Goal: Communication & Community: Ask a question

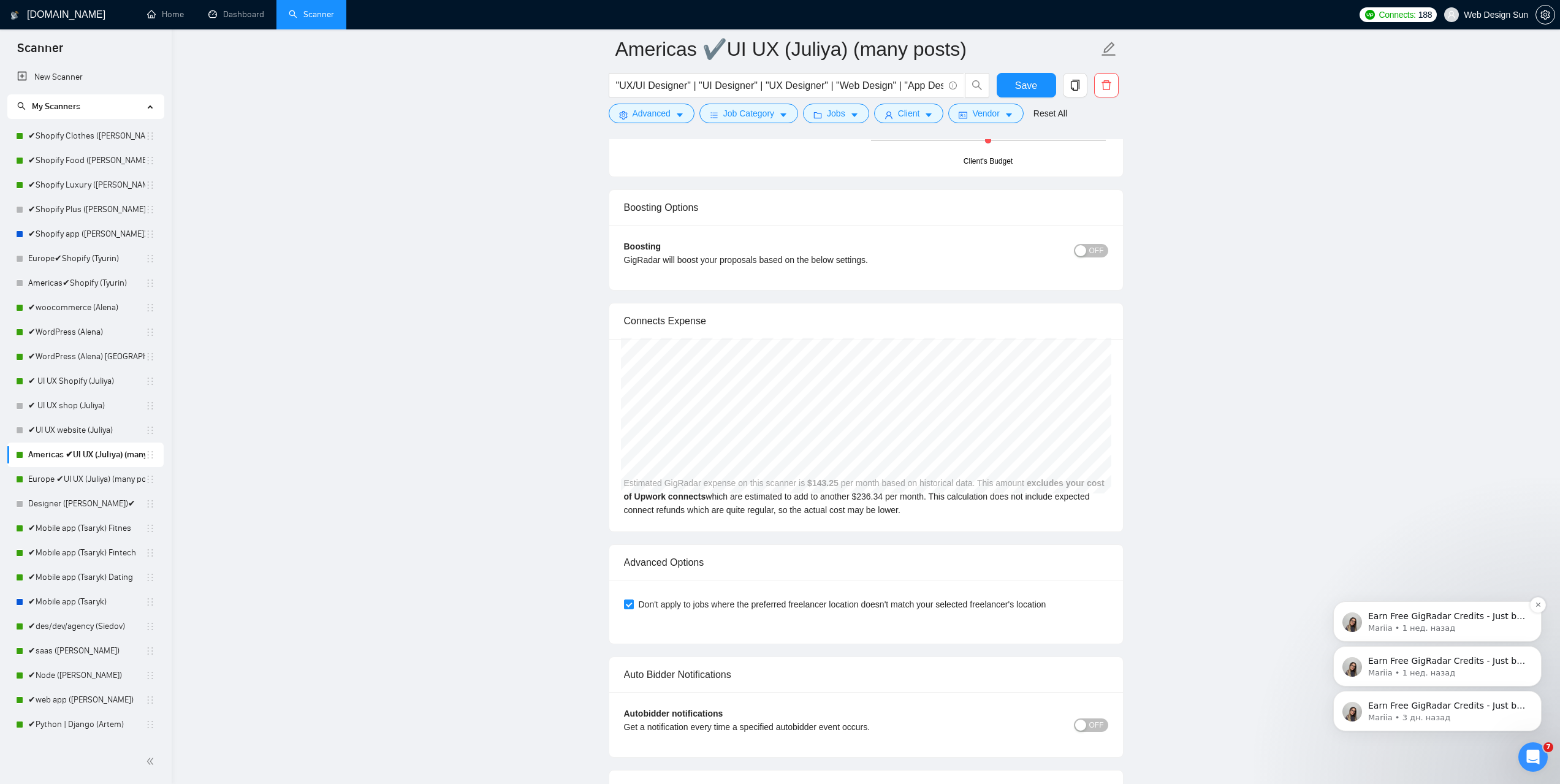
click at [1440, 627] on p "Mariia • 1 нед. назад" at bounding box center [1447, 627] width 159 height 11
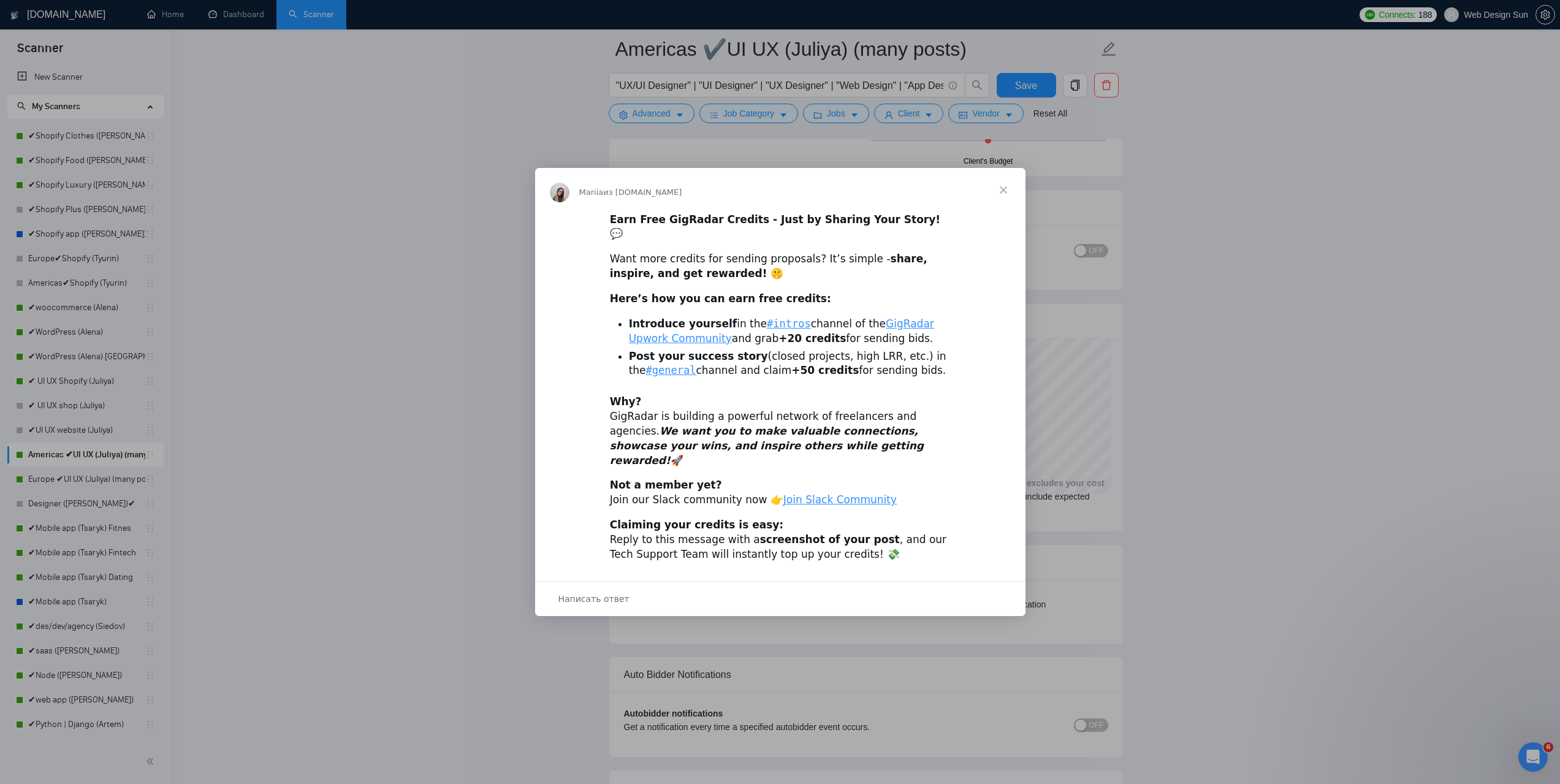
click at [1545, 755] on div "Мессенджер Intercom" at bounding box center [780, 392] width 1560 height 784
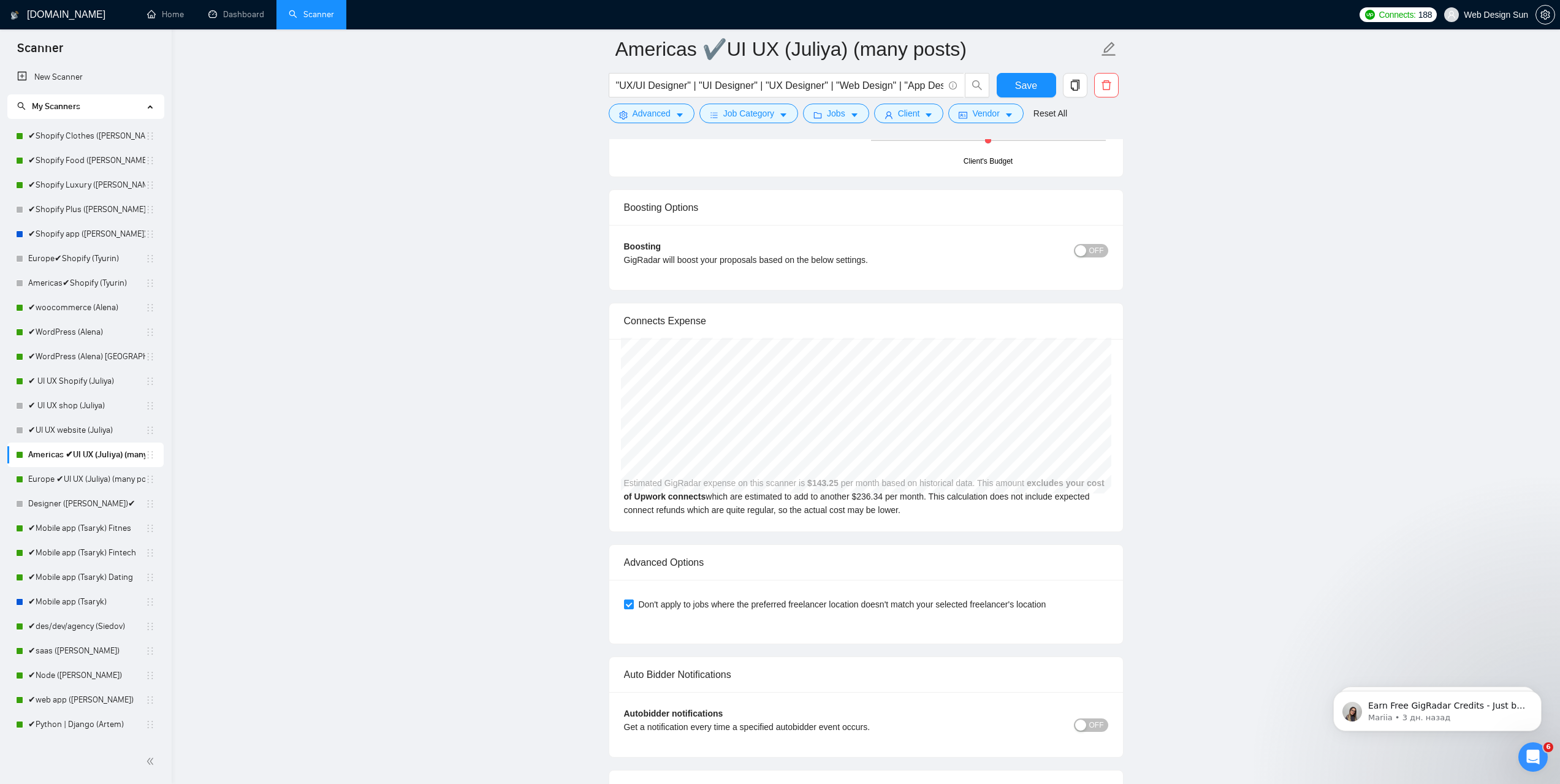
click at [1546, 755] on div "Открыть службу сообщений Intercom" at bounding box center [1532, 756] width 40 height 40
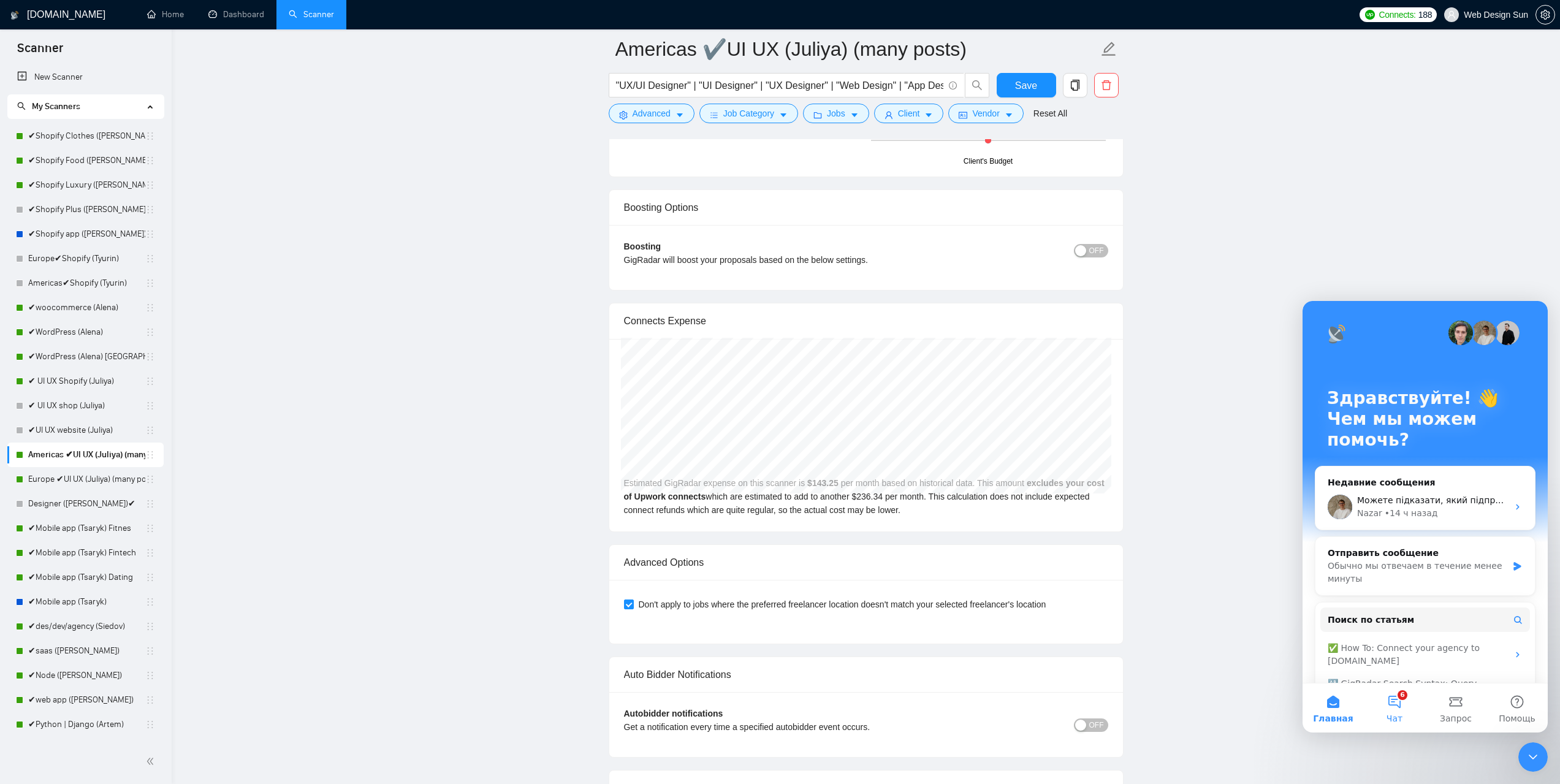
click at [1396, 714] on span "Чат" at bounding box center [1394, 718] width 16 height 8
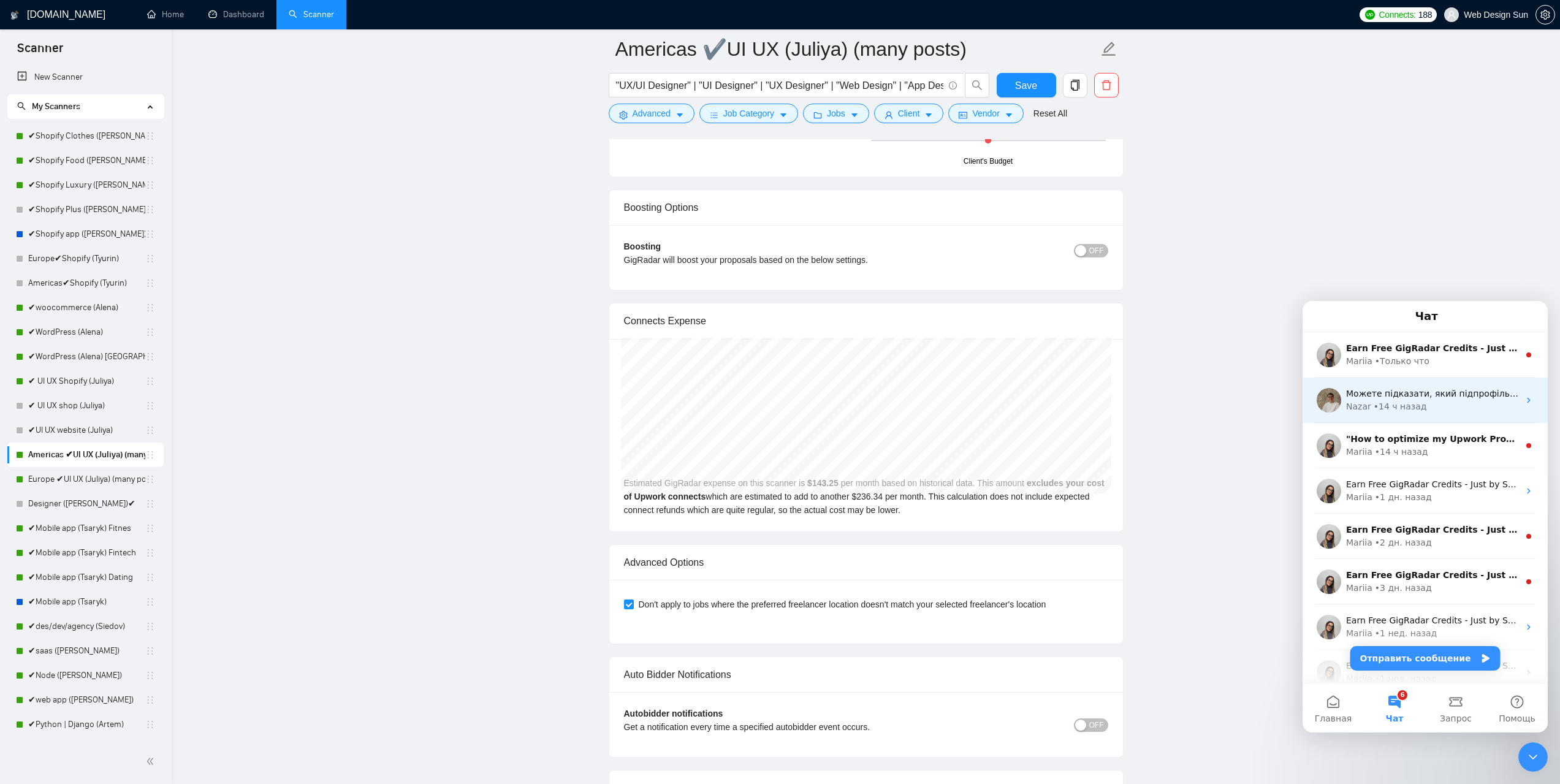
click at [1434, 414] on div "Можете підказати, який підпрофіль Ви саме міняли? Nazar • 14 ч назад" at bounding box center [1425, 400] width 245 height 45
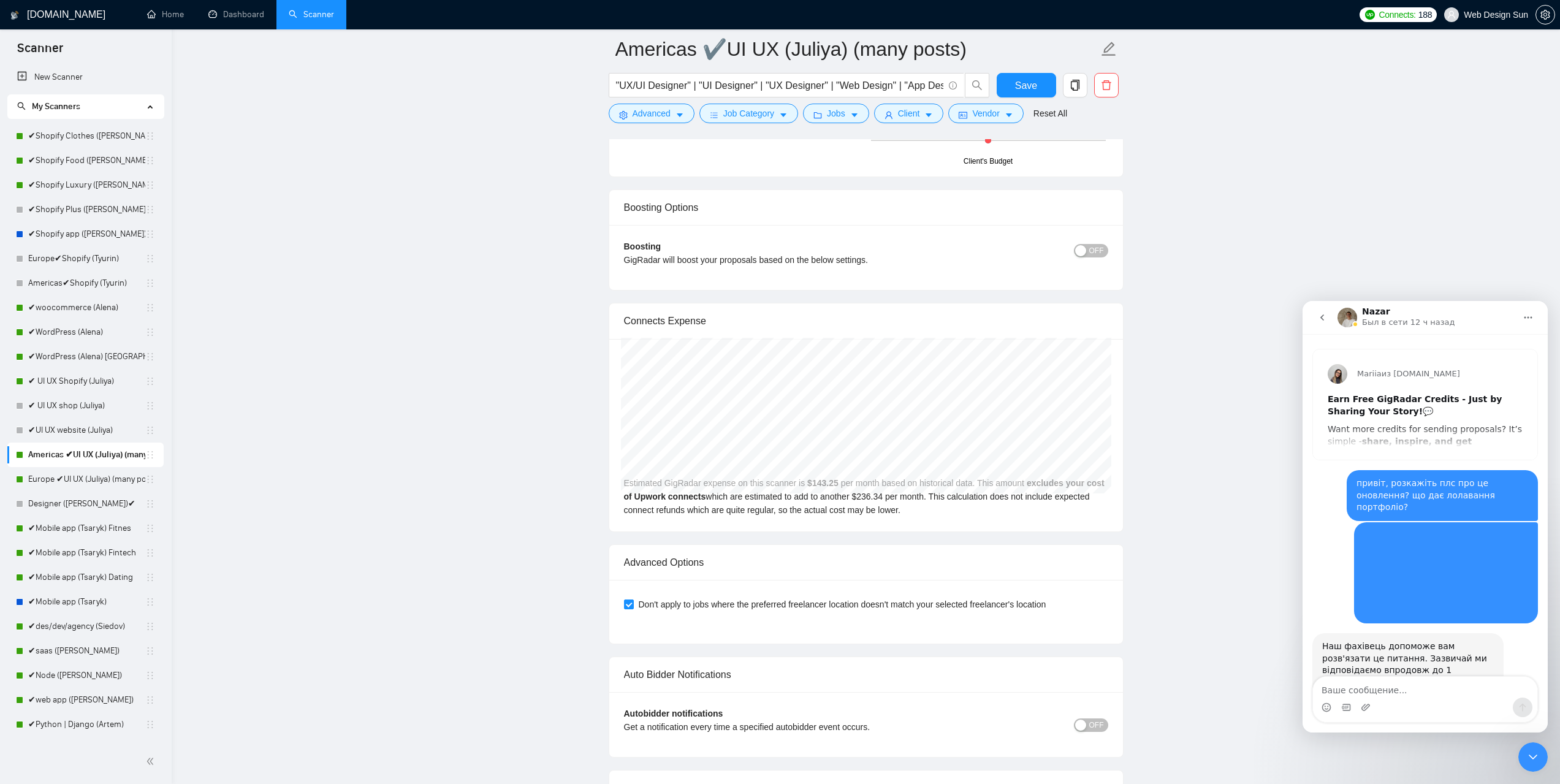
scroll to position [1080, 0]
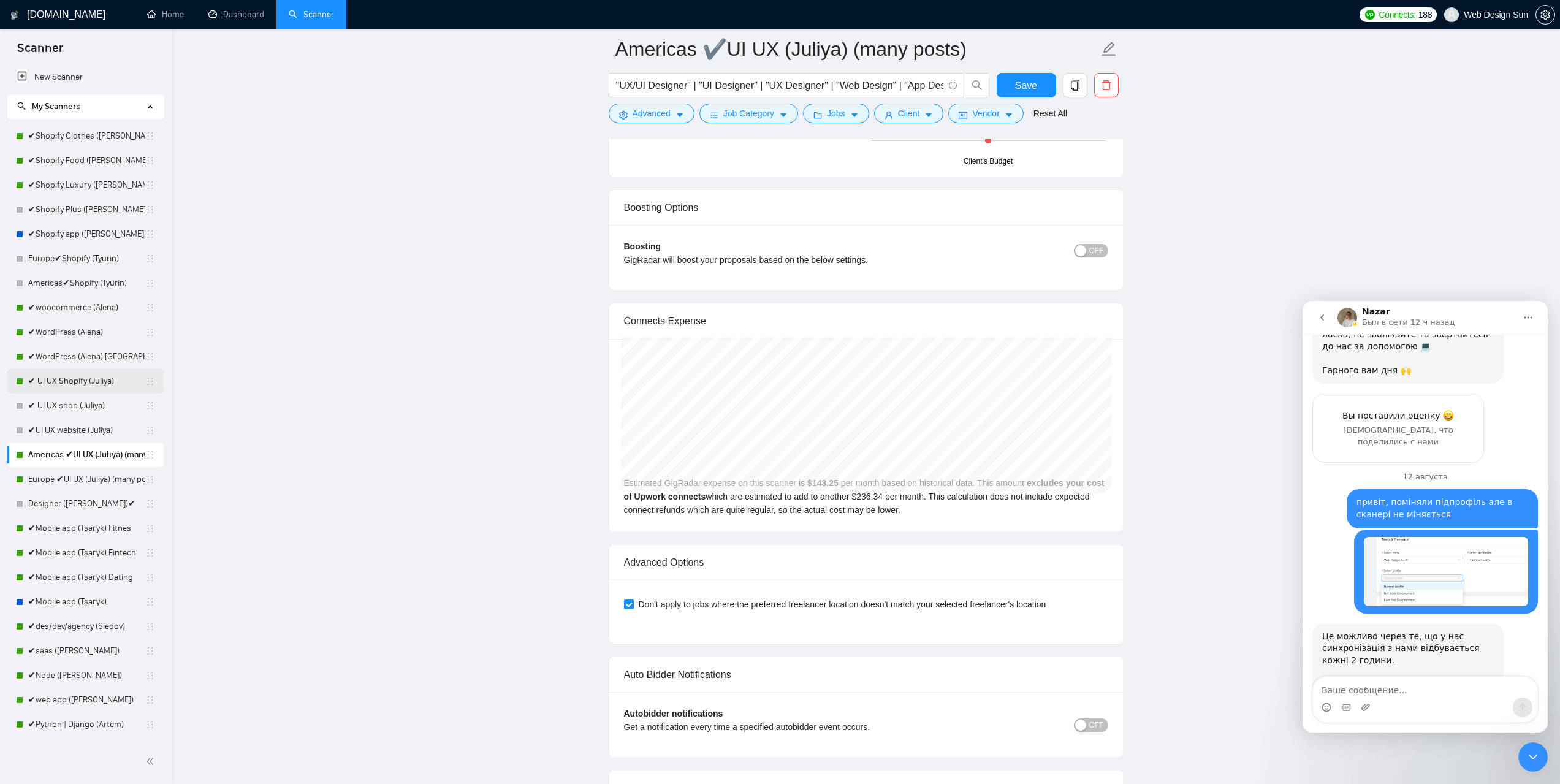
drag, startPoint x: 117, startPoint y: 356, endPoint x: 140, endPoint y: 370, distance: 26.9
click at [116, 356] on link "✔WordPress (Alena) [GEOGRAPHIC_DATA]" at bounding box center [87, 356] width 117 height 24
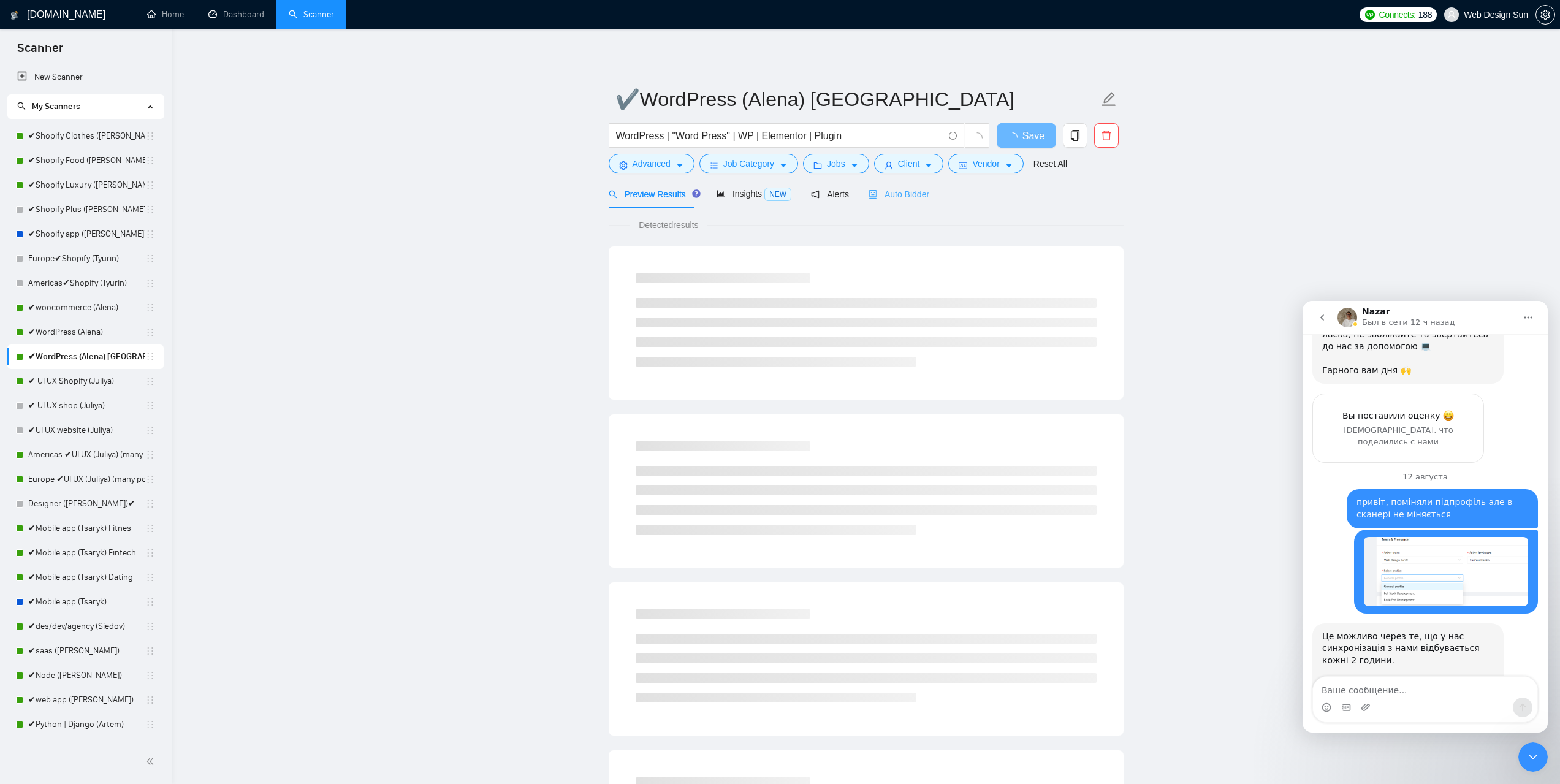
click at [914, 185] on div "Auto Bidder" at bounding box center [898, 194] width 60 height 29
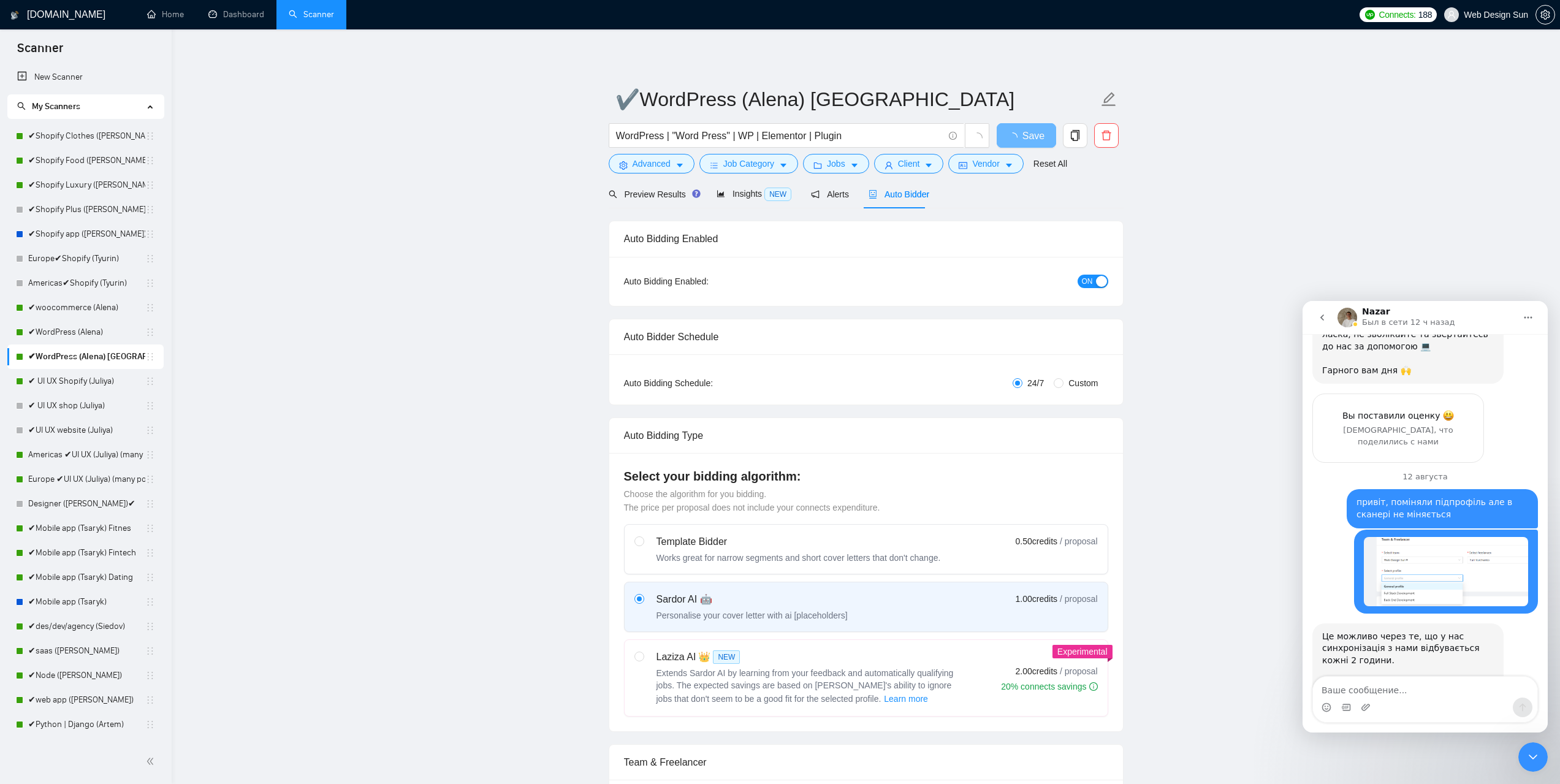
radio input "false"
radio input "true"
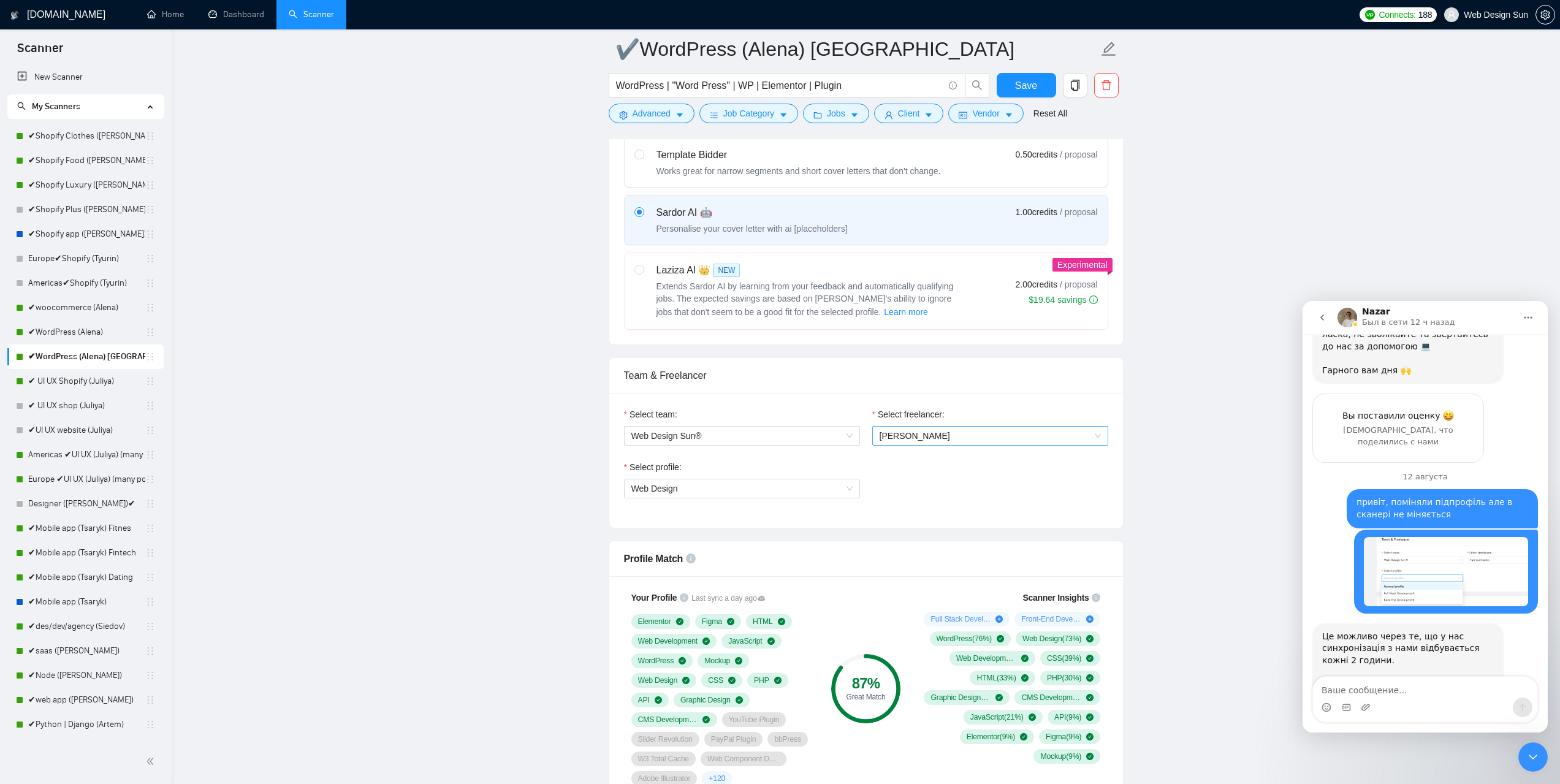
scroll to position [491, 0]
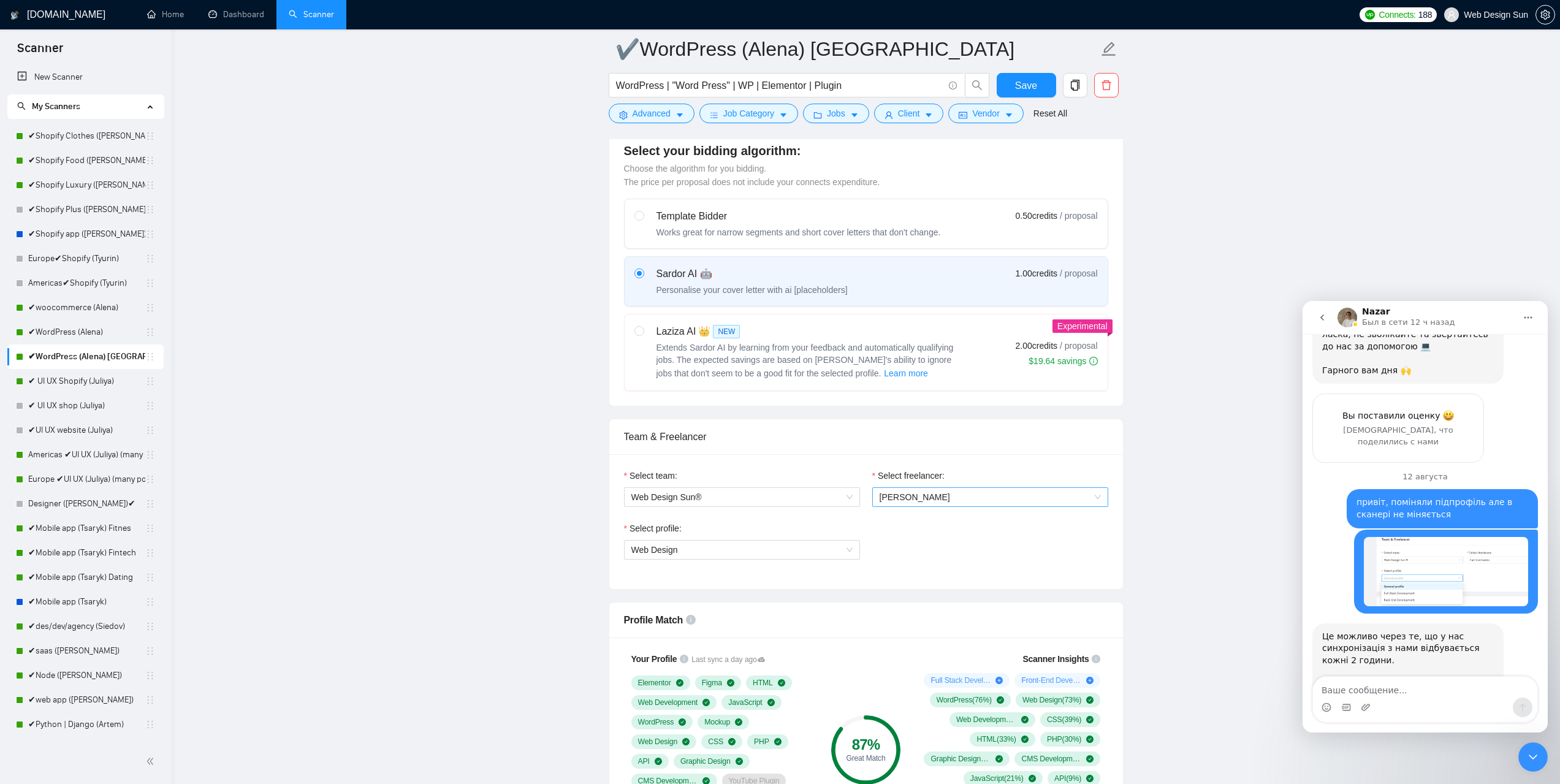
click at [970, 495] on span "[PERSON_NAME]" at bounding box center [991, 497] width 221 height 18
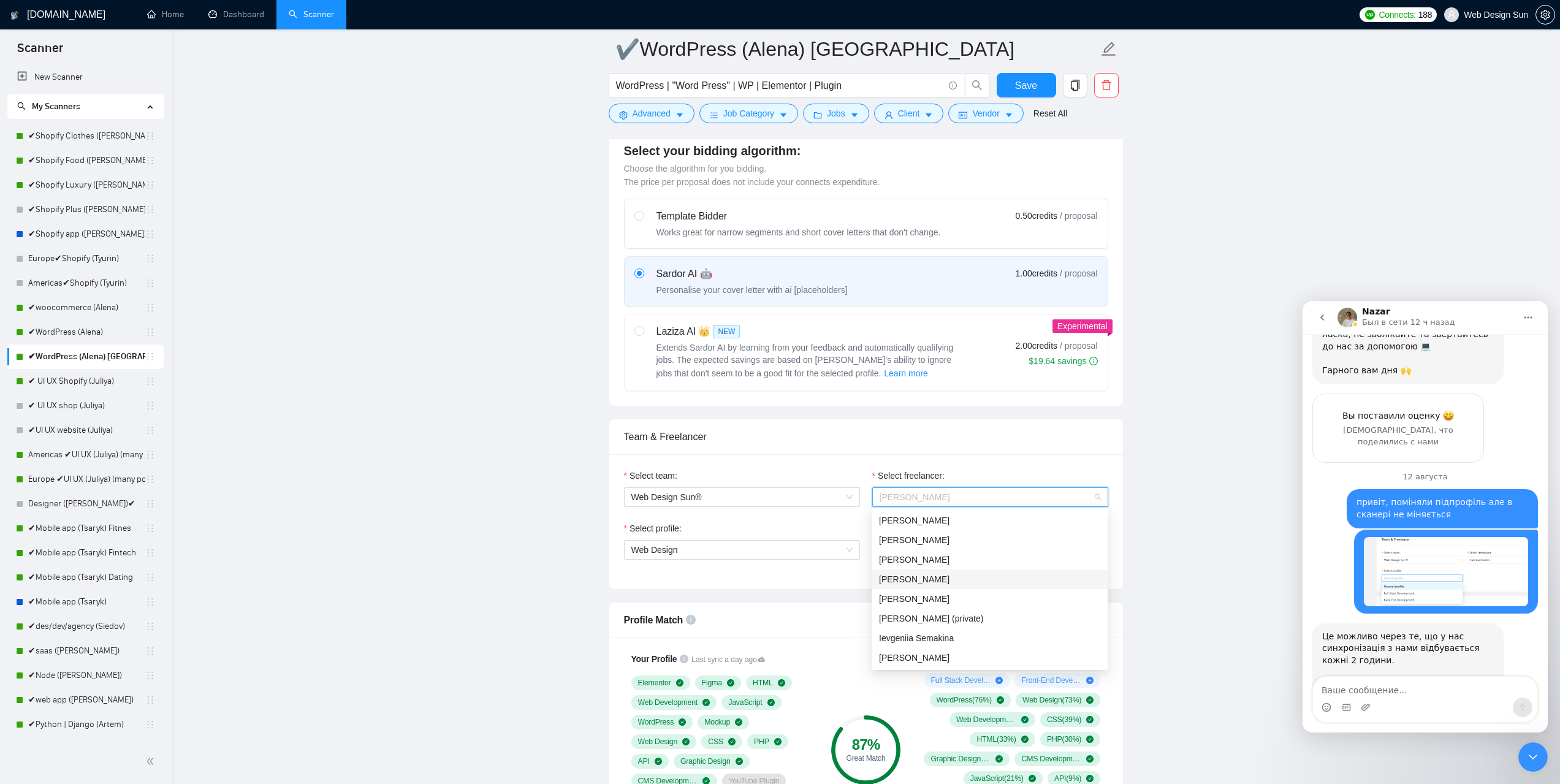
scroll to position [552, 0]
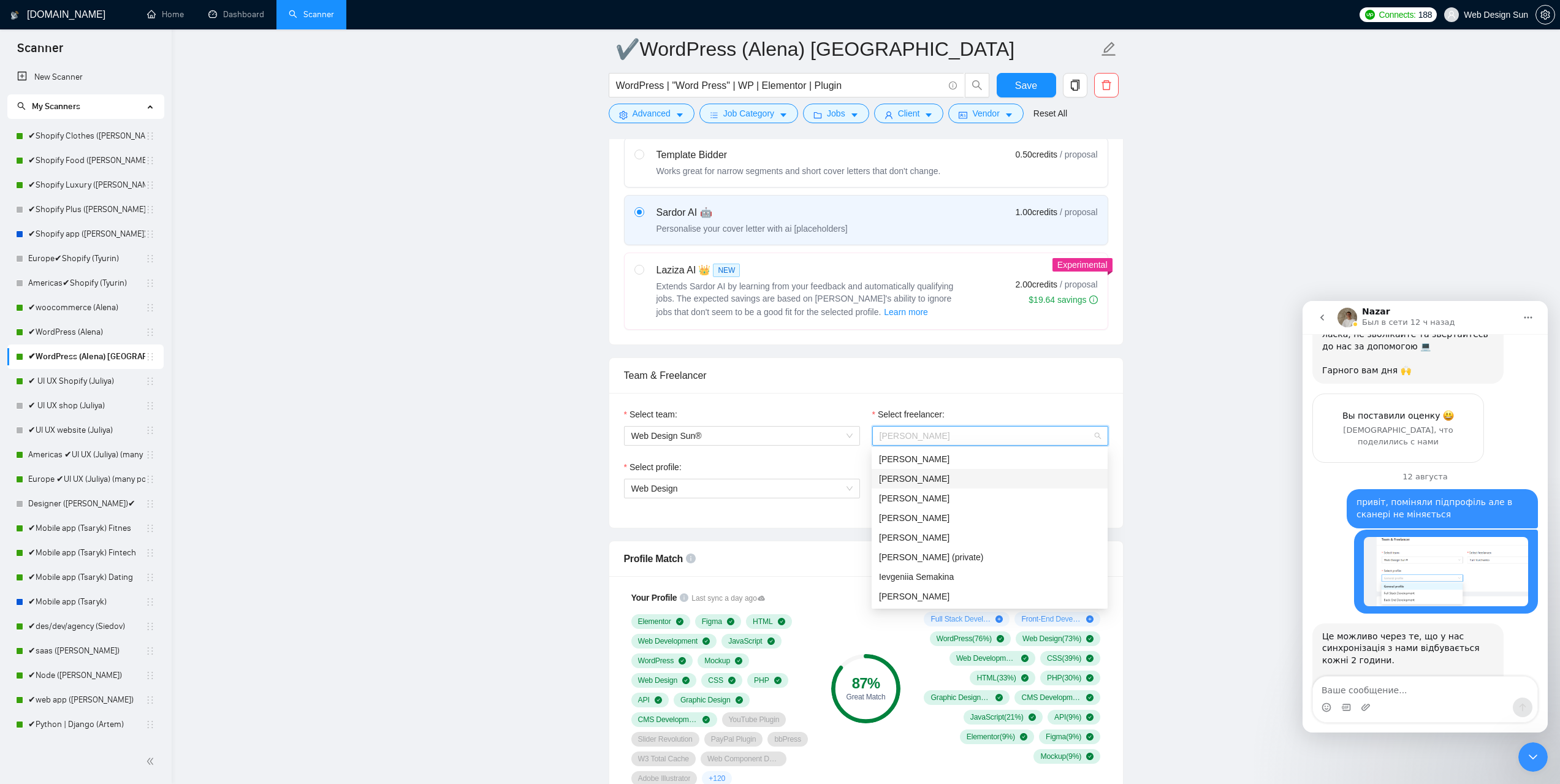
click at [987, 479] on div "[PERSON_NAME]" at bounding box center [990, 479] width 221 height 13
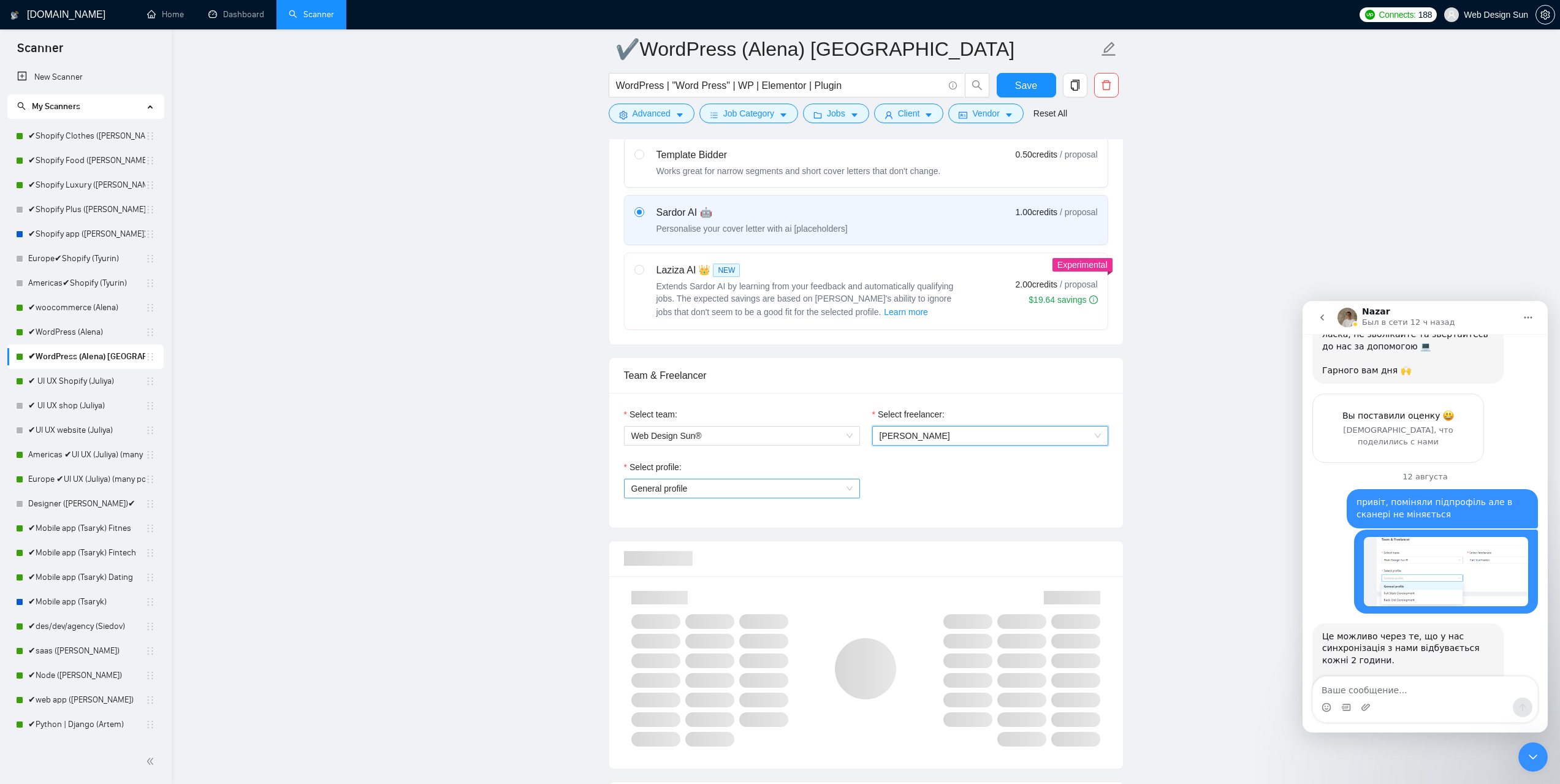
click at [714, 487] on span "General profile" at bounding box center [742, 488] width 221 height 18
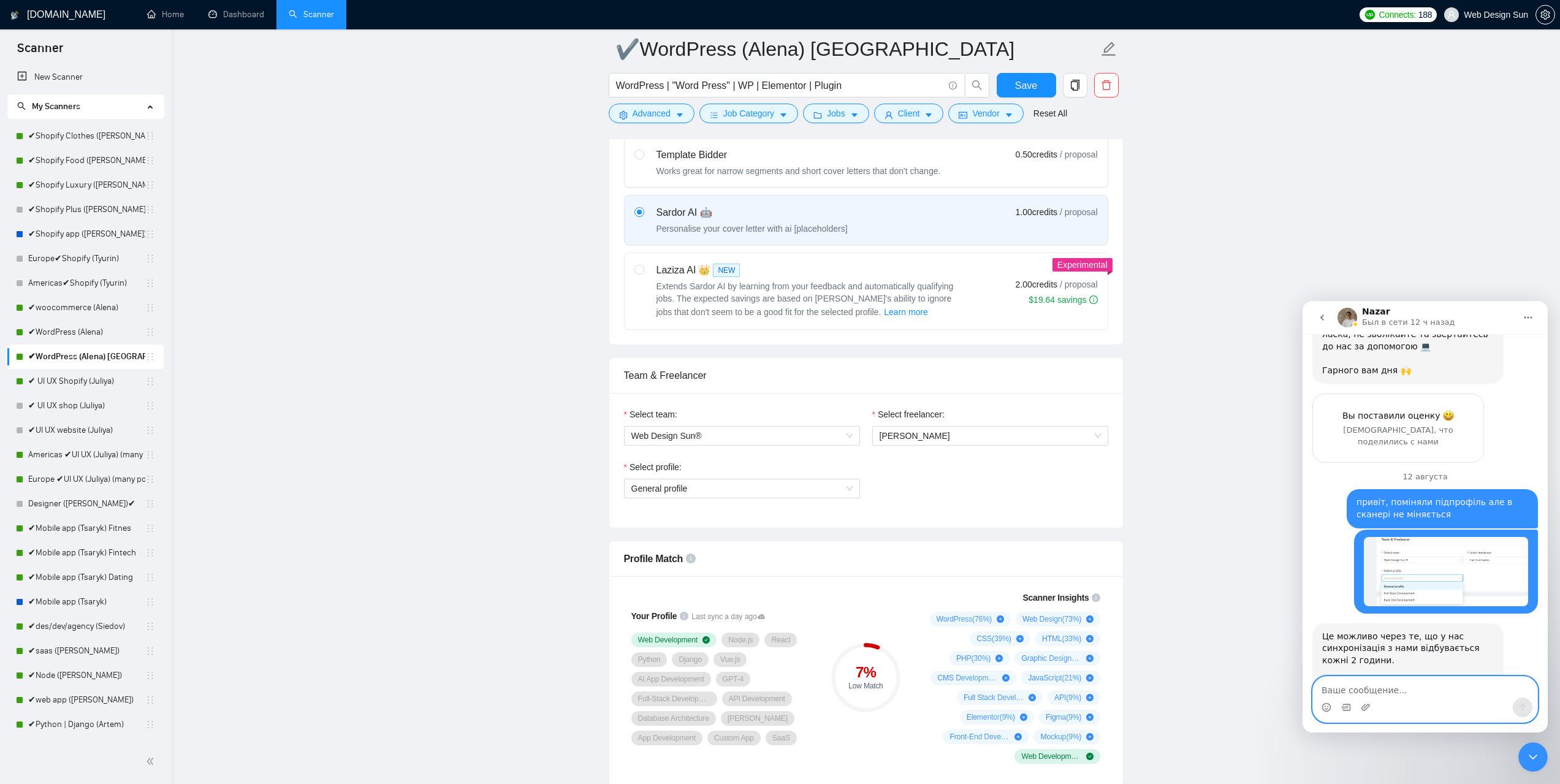
click at [1354, 695] on textarea "Ваше сообщение..." at bounding box center [1424, 687] width 224 height 21
type textarea "тепер він є але не можу вибрати"
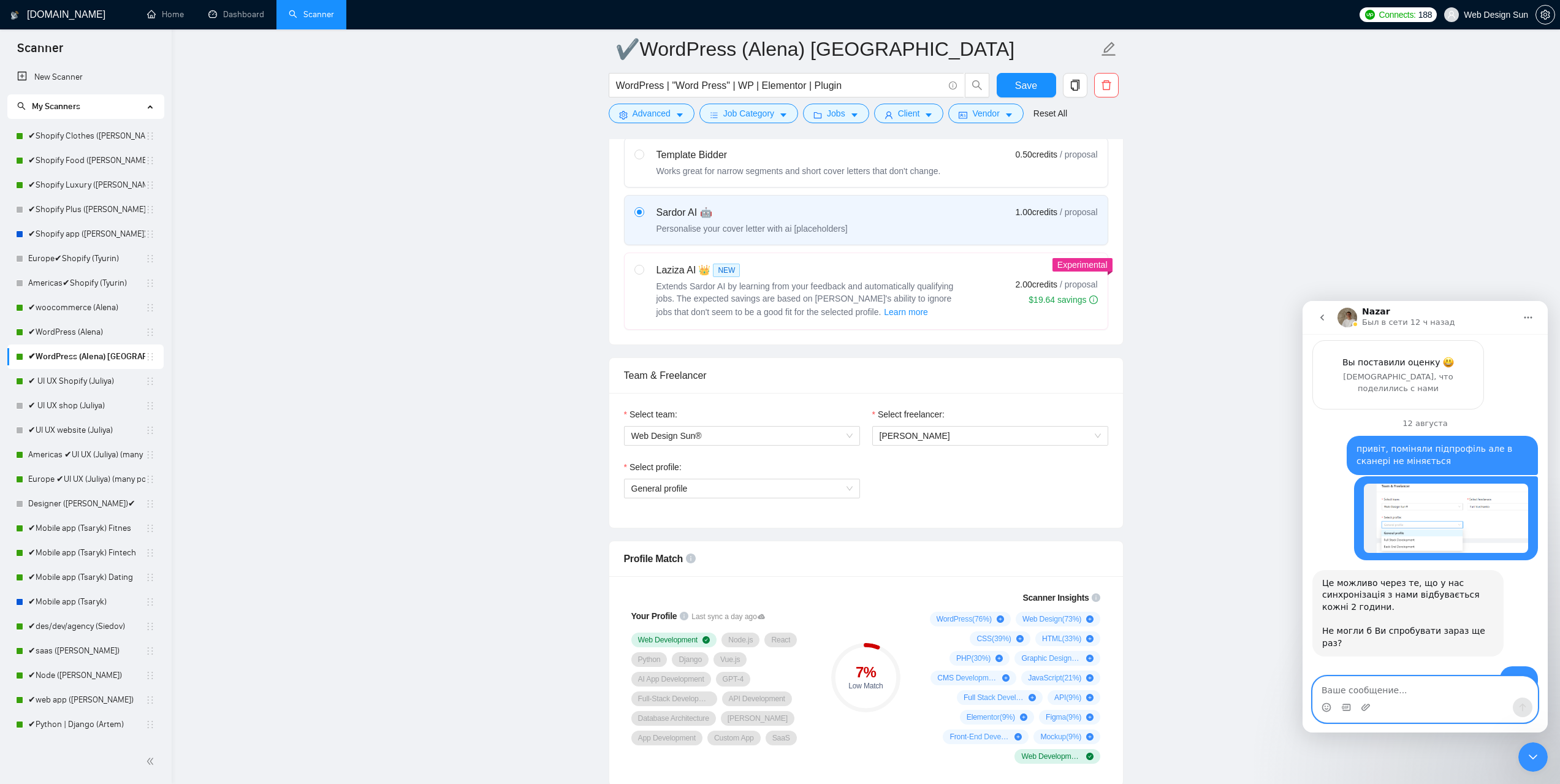
paste textarea "Ваше сообщение..."
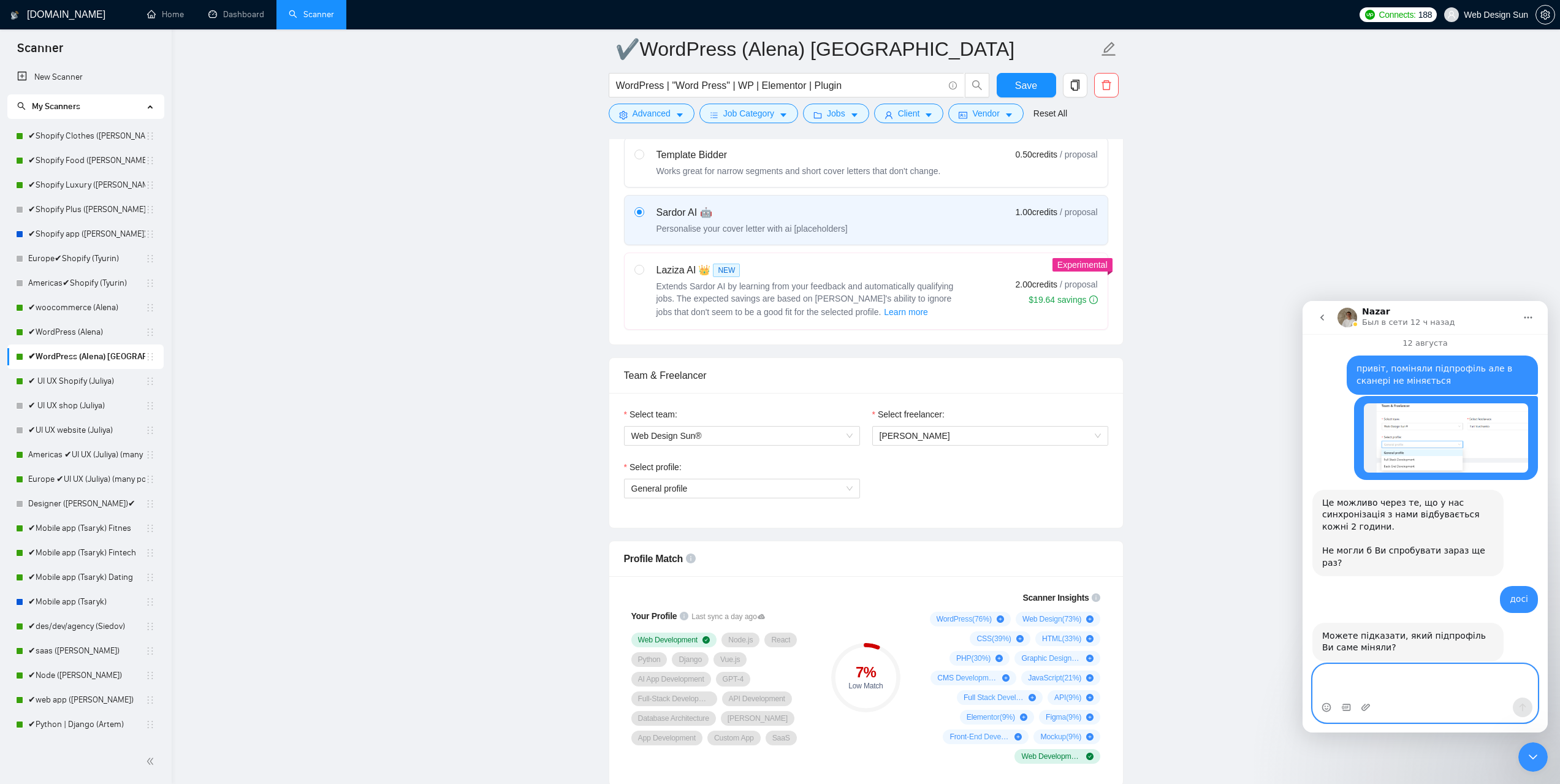
scroll to position [1225, 0]
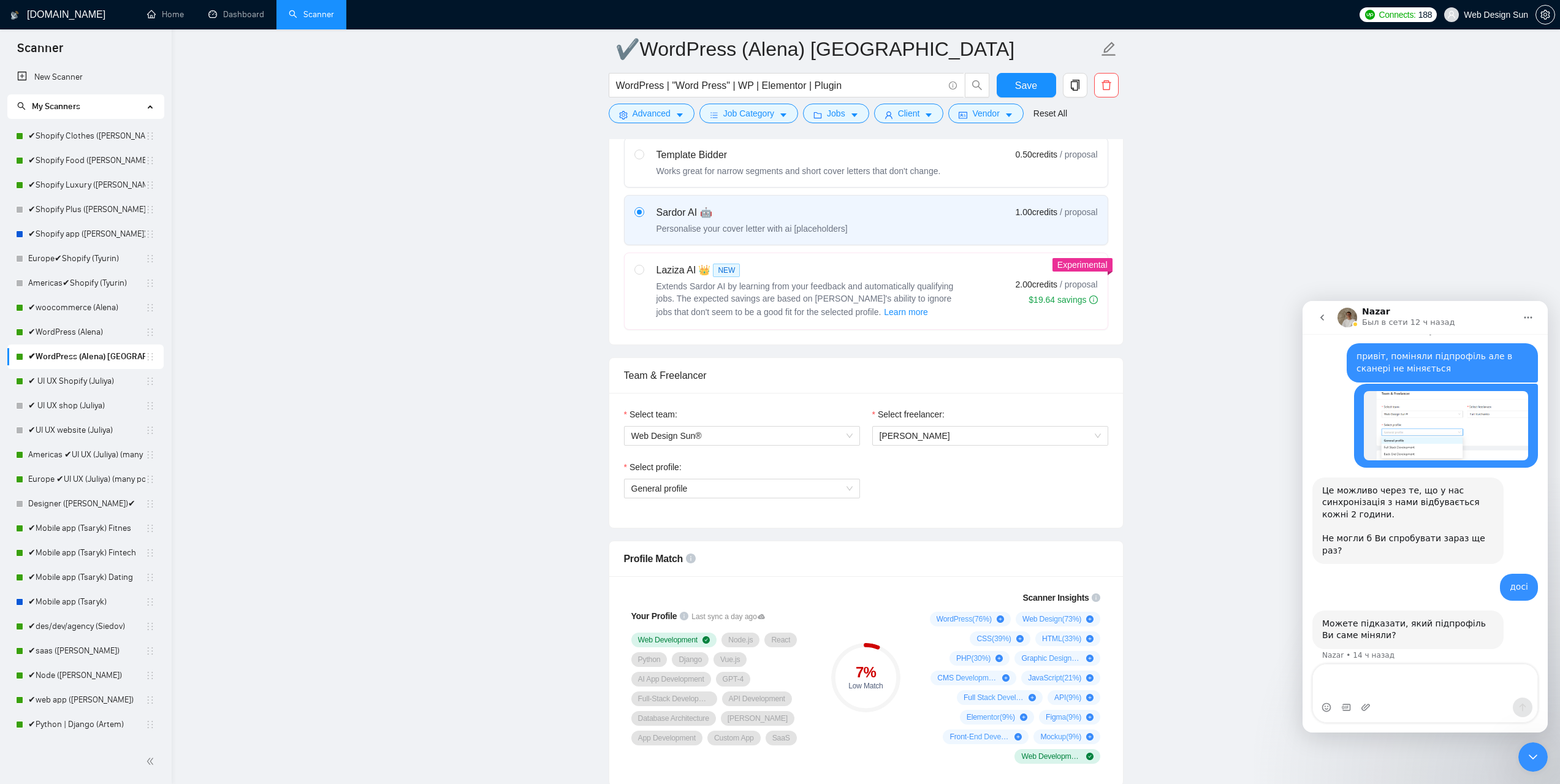
drag, startPoint x: 361, startPoint y: 349, endPoint x: 472, endPoint y: 338, distance: 111.5
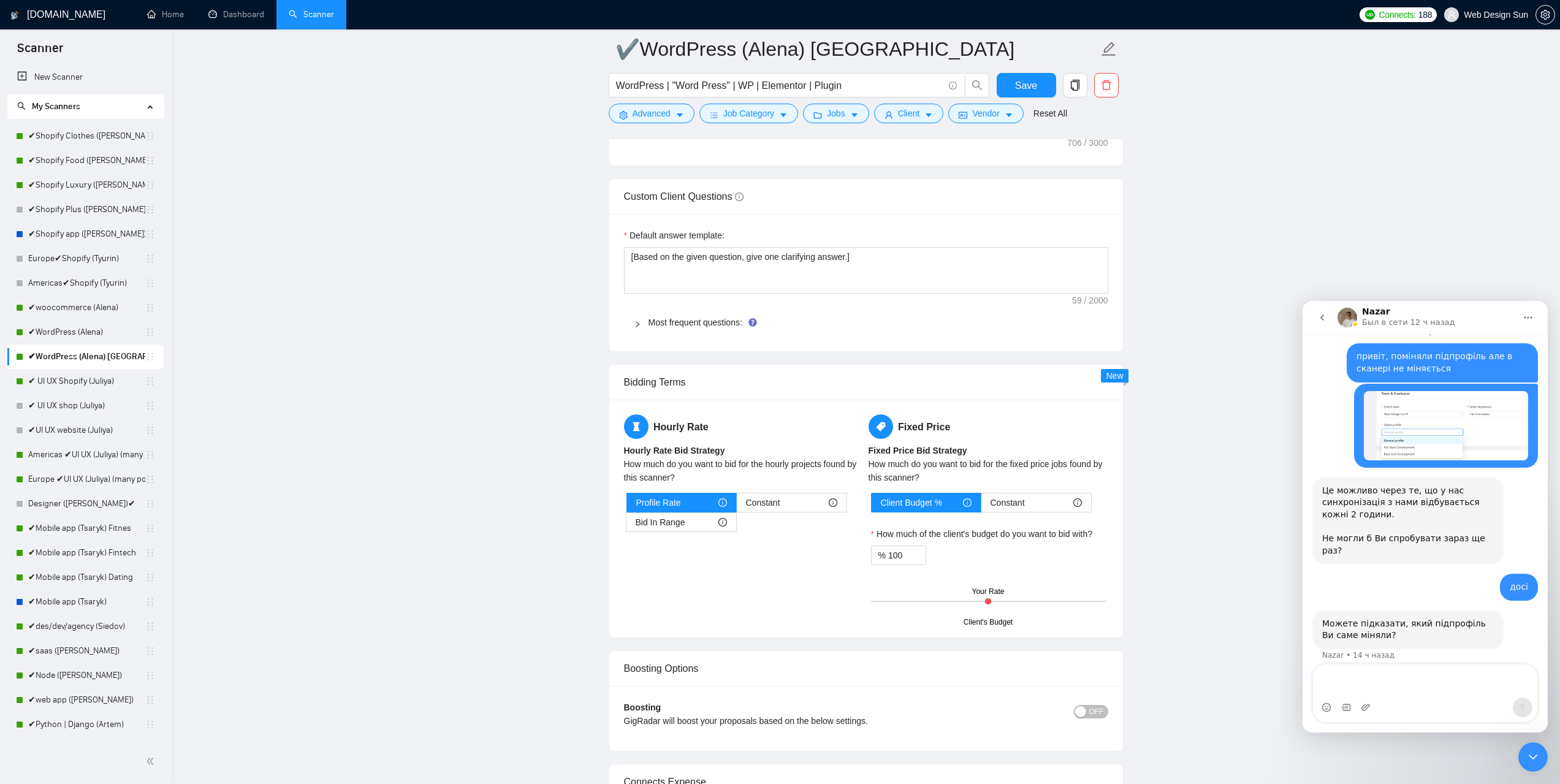
scroll to position [1755, 0]
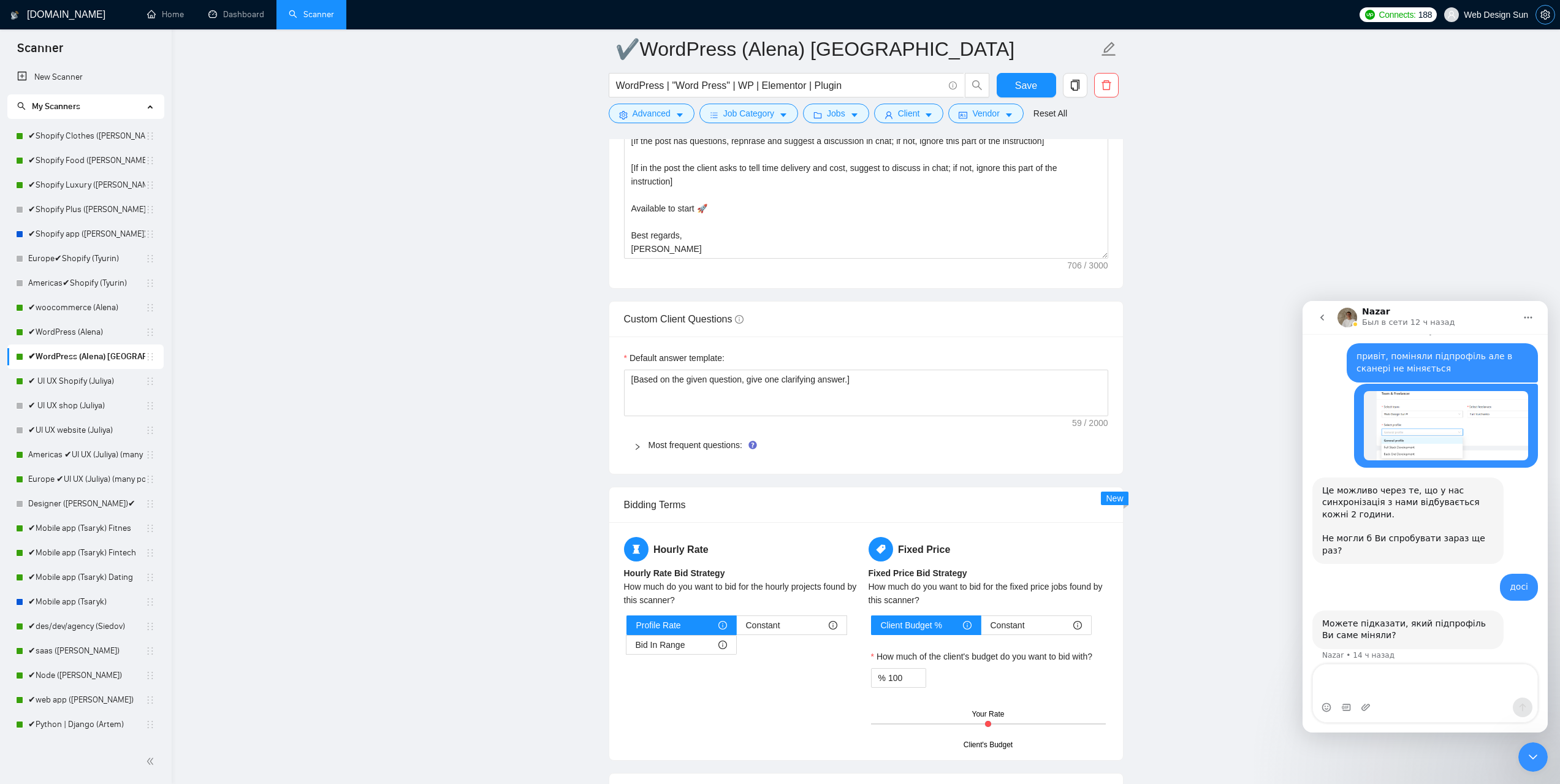
click at [1543, 15] on icon "setting" at bounding box center [1544, 15] width 9 height 10
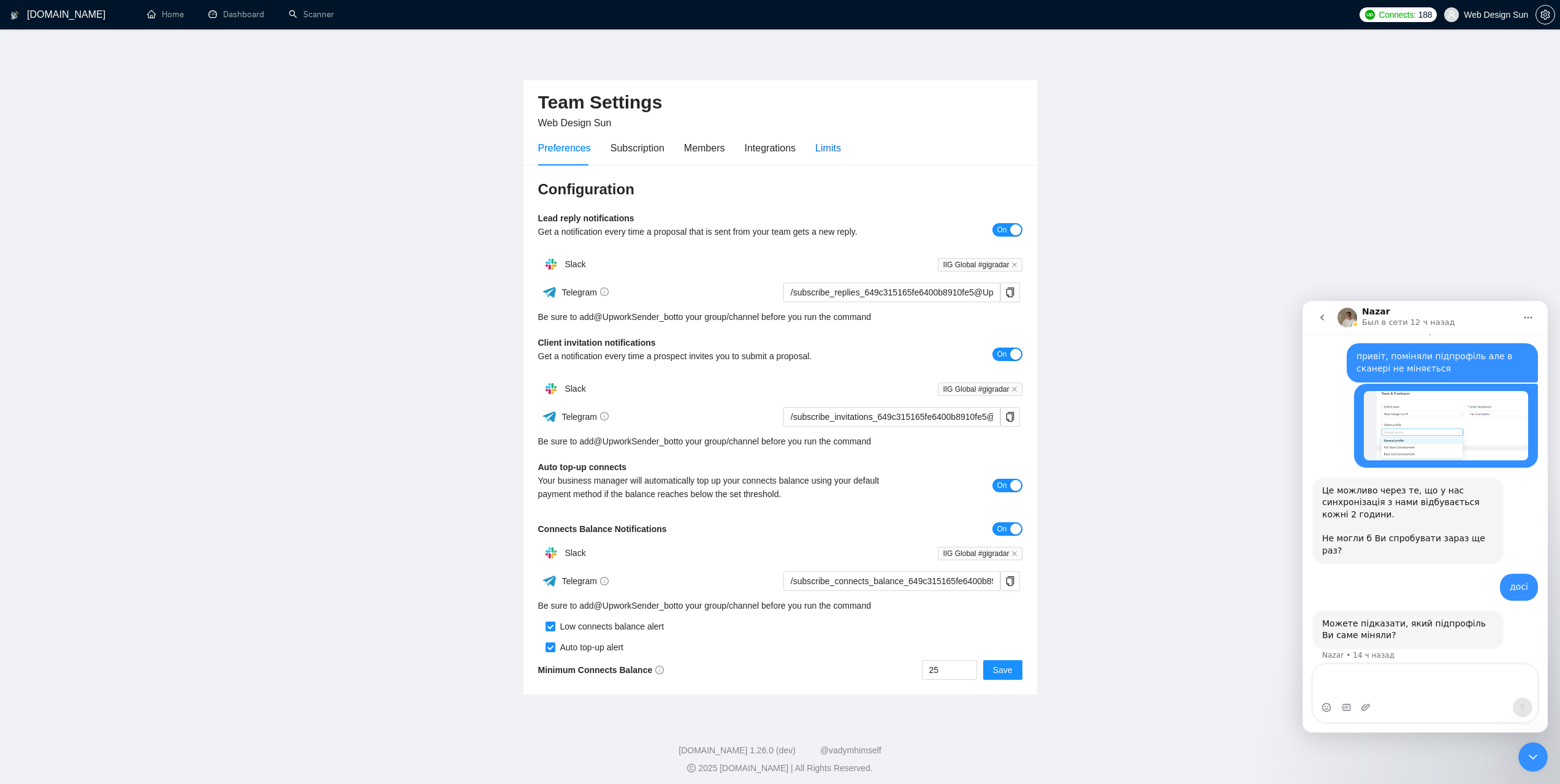
click at [832, 148] on div "Limits" at bounding box center [828, 148] width 26 height 15
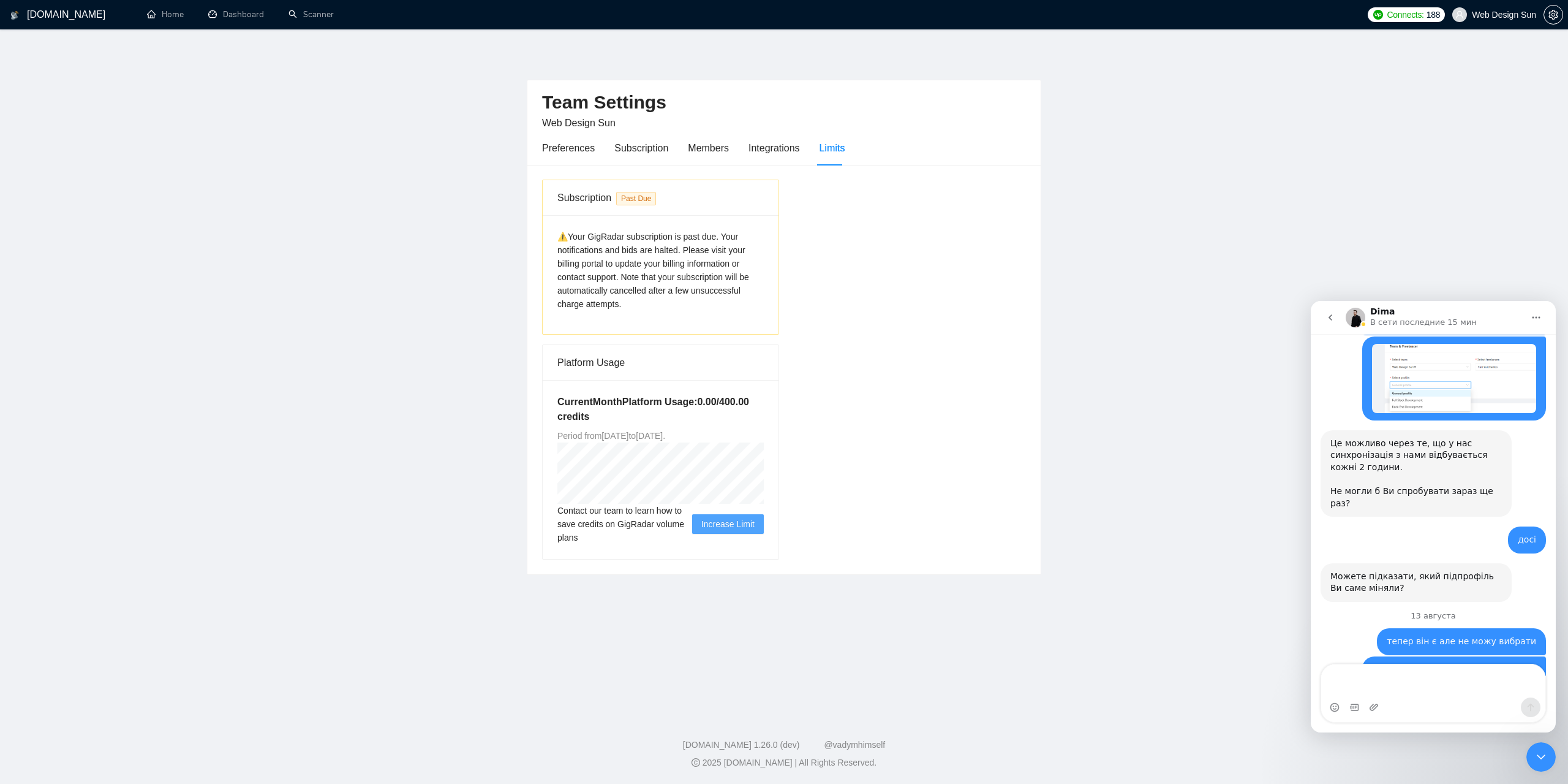
scroll to position [1286, 0]
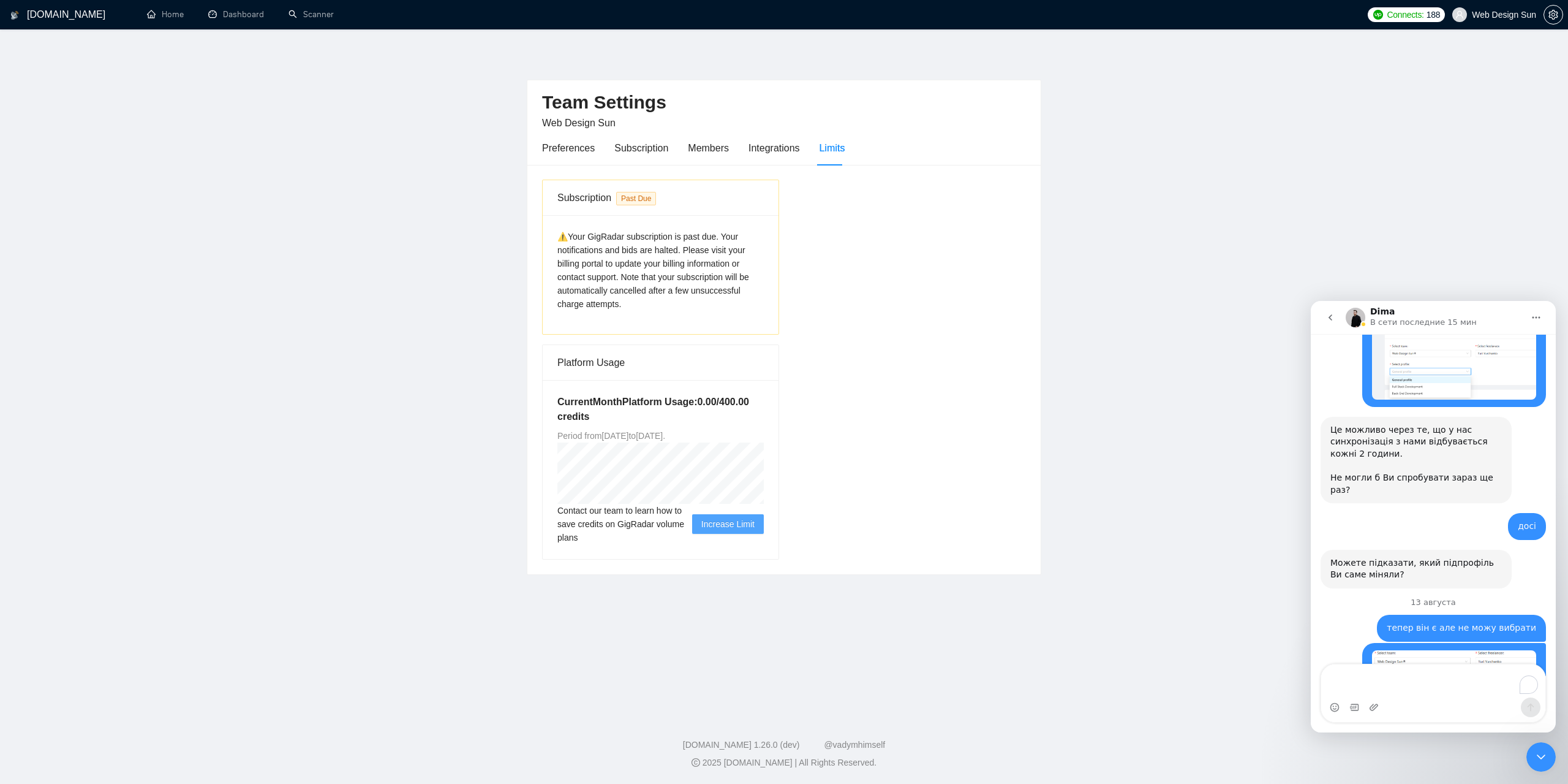
click at [1405, 672] on textarea "To enrich screen reader interactions, please activate Accessibility in Grammarl…" at bounding box center [1432, 680] width 224 height 33
type textarea "і який є вихід?"
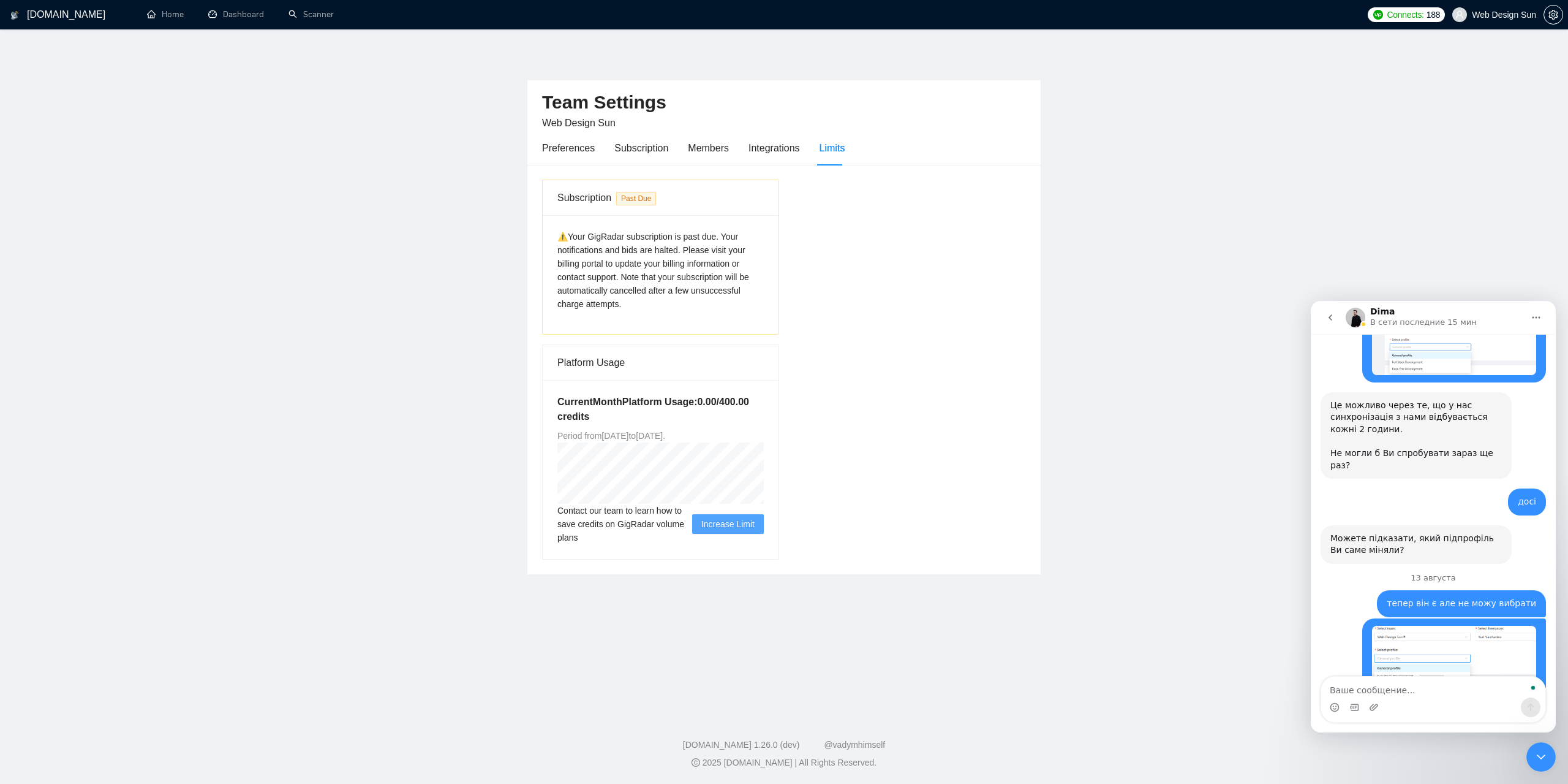
scroll to position [1322, 0]
